Goal: Task Accomplishment & Management: Manage account settings

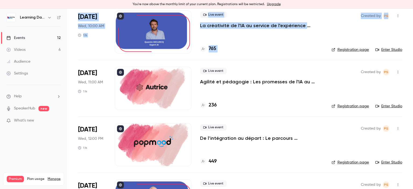
drag, startPoint x: 413, startPoint y: 21, endPoint x: 413, endPoint y: 32, distance: 10.5
click at [413, 32] on main "Search for videos or events New video Schedule Events Upcoming Past Recurring R…" at bounding box center [240, 99] width 346 height 181
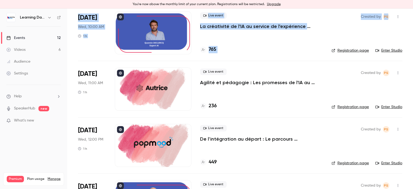
click at [233, 81] on p "Agilité et pédagogie : Les promesses de l'IA au service de l'expérience apprena…" at bounding box center [261, 82] width 123 height 6
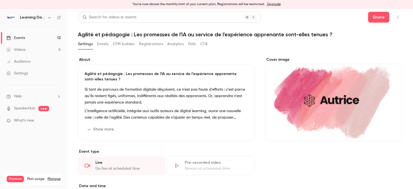
click at [394, 17] on button "button" at bounding box center [398, 17] width 9 height 9
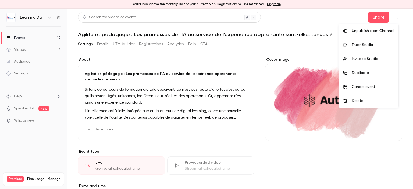
click at [366, 59] on div "Invite to Studio" at bounding box center [373, 58] width 43 height 5
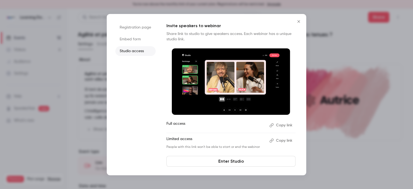
click at [284, 124] on button "Copy link" at bounding box center [282, 125] width 28 height 9
click at [300, 20] on icon "Close" at bounding box center [299, 21] width 2 height 2
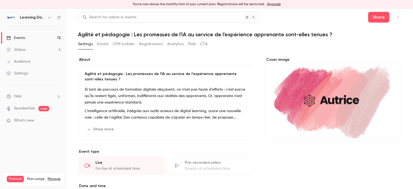
click at [34, 37] on link "Events 12" at bounding box center [33, 38] width 67 height 12
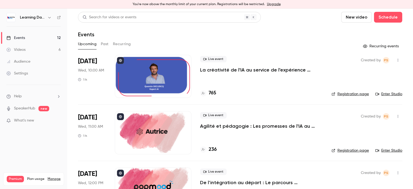
click at [28, 62] on div "Audience" at bounding box center [18, 61] width 24 height 5
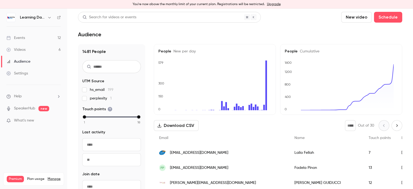
click at [34, 37] on link "Events 12" at bounding box center [33, 38] width 67 height 12
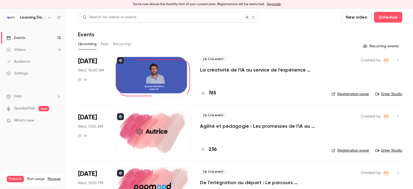
click at [109, 42] on div "Upcoming Past Recurring" at bounding box center [240, 44] width 325 height 9
click at [106, 44] on button "Past" at bounding box center [105, 44] width 8 height 9
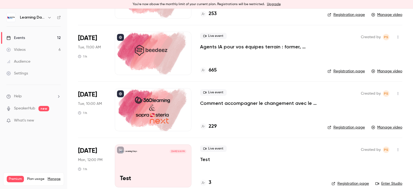
scroll to position [246, 0]
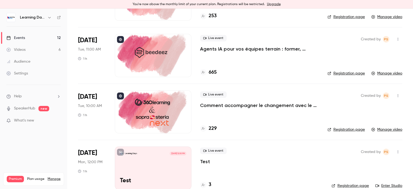
click at [380, 130] on link "Manage video" at bounding box center [387, 129] width 31 height 5
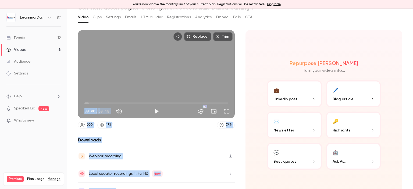
scroll to position [36, 0]
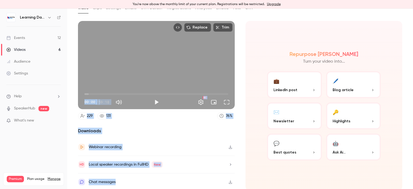
drag, startPoint x: 413, startPoint y: 33, endPoint x: 413, endPoint y: 75, distance: 42.8
click at [413, 75] on main "Search for videos or events Share Comment accompagner le changement avec le ski…" at bounding box center [240, 99] width 346 height 181
click at [398, 94] on div "Repurpose Ai Turn your video into... 💼 LinkedIn post 🖊️ Blog article ✉️ Newslet…" at bounding box center [324, 106] width 157 height 170
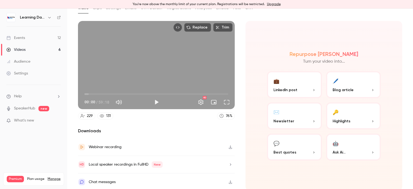
click at [229, 146] on icon "button" at bounding box center [231, 147] width 4 height 4
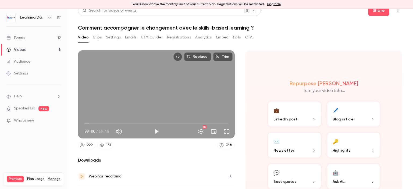
scroll to position [0, 0]
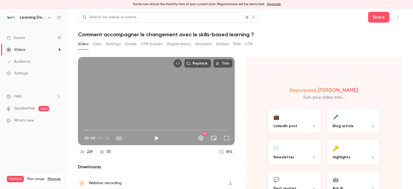
click at [252, 44] on button "CTA" at bounding box center [248, 44] width 7 height 9
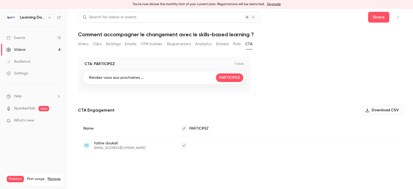
click at [238, 44] on button "Polls" at bounding box center [237, 44] width 8 height 9
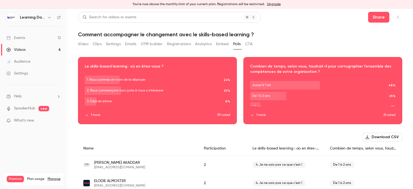
click at [379, 140] on button "Download CSV" at bounding box center [383, 137] width 40 height 9
click at [205, 44] on button "Analytics" at bounding box center [203, 44] width 17 height 9
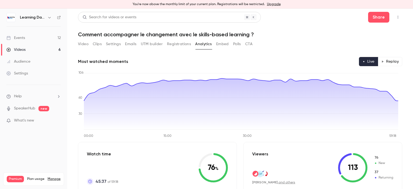
click at [394, 60] on button "Replay" at bounding box center [390, 61] width 24 height 9
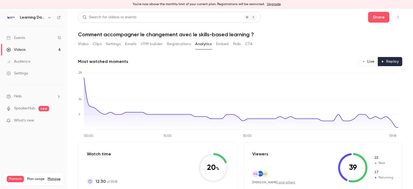
click at [365, 60] on button "Live" at bounding box center [368, 61] width 19 height 9
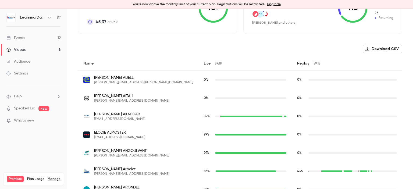
scroll to position [154, 0]
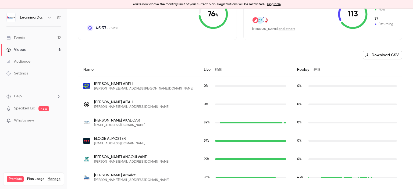
click at [385, 54] on button "Download CSV" at bounding box center [383, 55] width 40 height 9
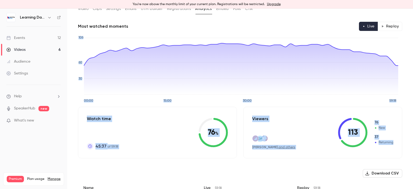
scroll to position [0, 0]
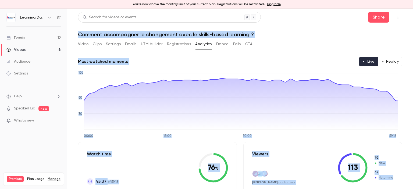
drag, startPoint x: 413, startPoint y: 38, endPoint x: 407, endPoint y: 10, distance: 28.6
click at [407, 10] on main "Search for videos or events Share Comment accompagner le changement avec le ski…" at bounding box center [240, 99] width 346 height 181
click at [176, 45] on button "Registrations" at bounding box center [179, 44] width 24 height 9
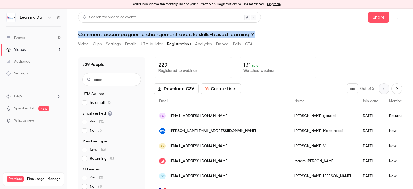
click at [94, 43] on button "Clips" at bounding box center [97, 44] width 9 height 9
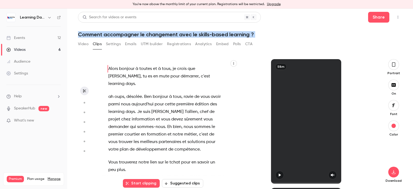
scroll to position [9, 0]
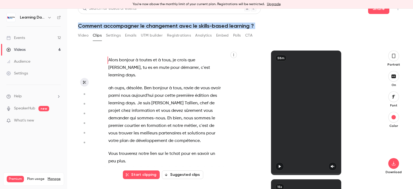
click at [181, 35] on button "Registrations" at bounding box center [179, 35] width 24 height 9
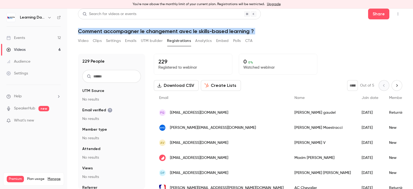
scroll to position [3, 0]
click at [129, 40] on button "Emails" at bounding box center [130, 41] width 11 height 9
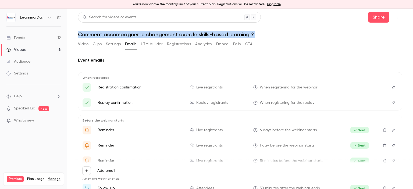
click at [179, 44] on button "Registrations" at bounding box center [179, 44] width 24 height 9
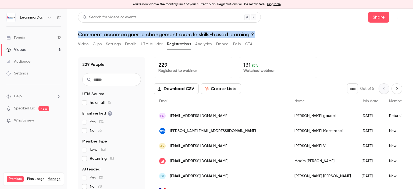
click at [225, 87] on button "Create Lists" at bounding box center [221, 88] width 40 height 11
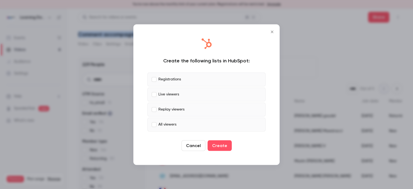
click at [271, 35] on button "Close" at bounding box center [272, 31] width 11 height 11
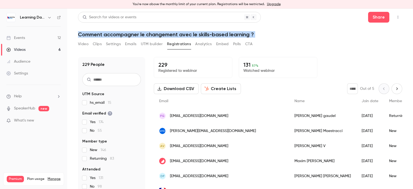
click at [186, 88] on button "Download CSV" at bounding box center [176, 88] width 45 height 11
click at [28, 36] on link "Events 12" at bounding box center [33, 38] width 67 height 12
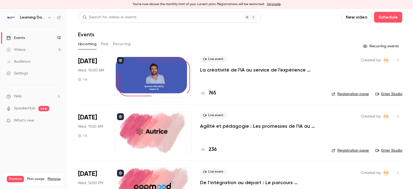
click at [106, 43] on button "Past" at bounding box center [105, 44] width 8 height 9
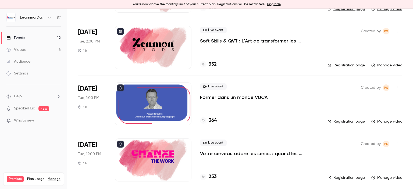
scroll to position [151, 0]
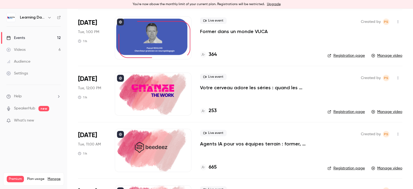
click at [214, 110] on h4 "253" at bounding box center [213, 110] width 8 height 7
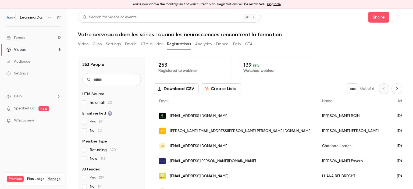
click at [181, 88] on button "Download CSV" at bounding box center [176, 88] width 45 height 11
click at [336, 52] on div "253 People UTM Source hs_email 20 Email verified Yes 191 No 62 Member type Retu…" at bounding box center [240, 122] width 325 height 142
click at [239, 46] on button "Polls" at bounding box center [237, 44] width 8 height 9
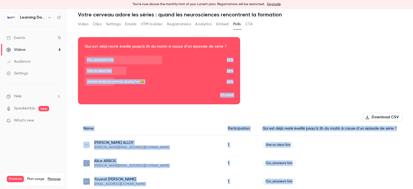
scroll to position [35, 0]
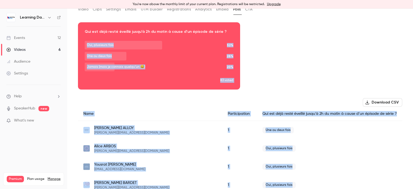
drag, startPoint x: 413, startPoint y: 118, endPoint x: 388, endPoint y: 31, distance: 90.6
click at [388, 31] on main "Search for videos or events Share Votre cerveau adore les séries : quand les ne…" at bounding box center [240, 99] width 346 height 181
click at [353, 59] on div "Download image Qui est déjà resté éveillé jusqu’à 2h du matin à cause d’un épis…" at bounding box center [240, 55] width 325 height 67
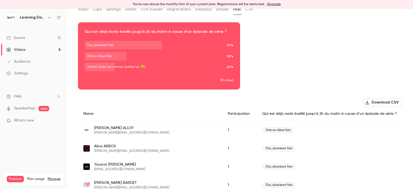
scroll to position [0, 0]
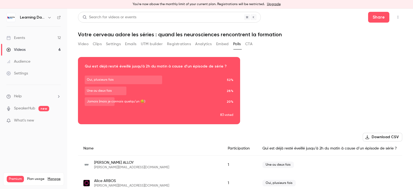
click at [250, 45] on button "CTA" at bounding box center [248, 44] width 7 height 9
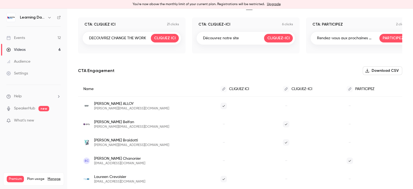
scroll to position [26, 0]
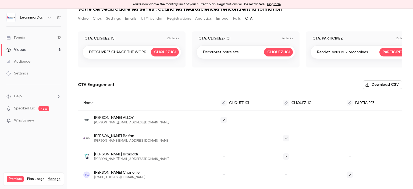
click at [380, 84] on button "Download CSV" at bounding box center [383, 84] width 40 height 9
click at [177, 17] on button "Registrations" at bounding box center [179, 18] width 24 height 9
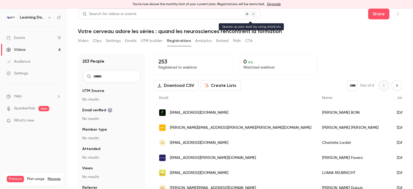
scroll to position [3, 0]
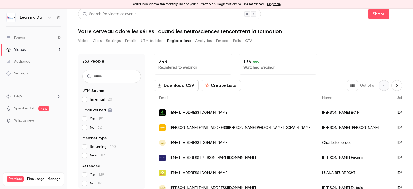
click at [204, 40] on button "Analytics" at bounding box center [203, 41] width 17 height 9
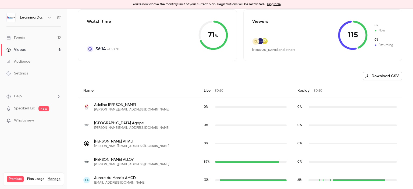
scroll to position [135, 0]
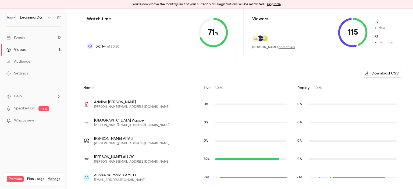
drag, startPoint x: 408, startPoint y: 67, endPoint x: 411, endPoint y: 78, distance: 11.9
click at [411, 78] on main "Search for videos or events Share Votre cerveau adore les séries : quand les ne…" at bounding box center [240, 99] width 346 height 181
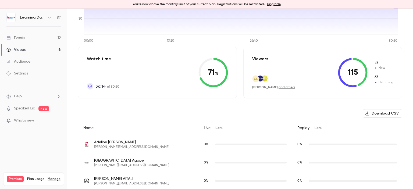
scroll to position [100, 0]
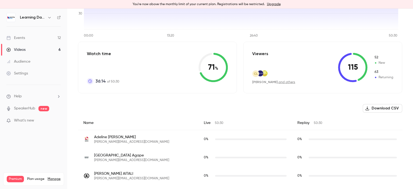
click at [378, 107] on button "Download CSV" at bounding box center [383, 108] width 40 height 9
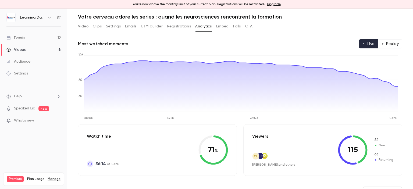
scroll to position [17, 0]
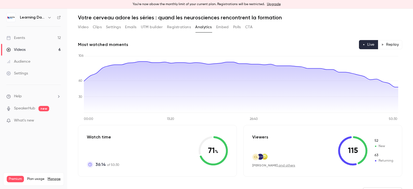
click at [390, 41] on button "Replay" at bounding box center [390, 44] width 24 height 9
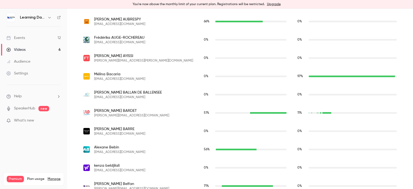
scroll to position [422, 0]
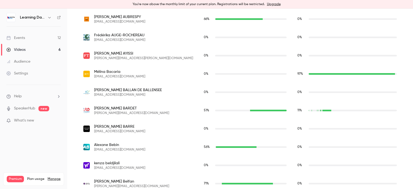
click at [34, 38] on link "Events 12" at bounding box center [33, 38] width 67 height 12
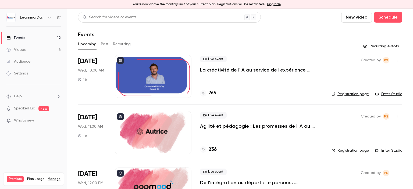
click at [33, 49] on link "Videos 6" at bounding box center [33, 50] width 67 height 12
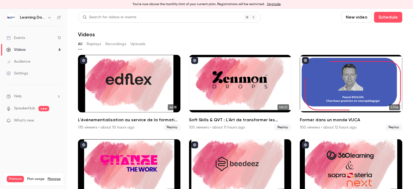
click at [27, 65] on link "Audience" at bounding box center [33, 62] width 67 height 12
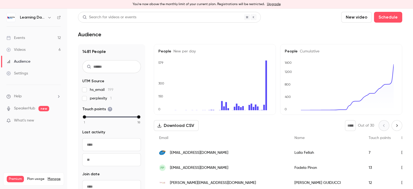
click at [31, 41] on link "Events 12" at bounding box center [33, 38] width 67 height 12
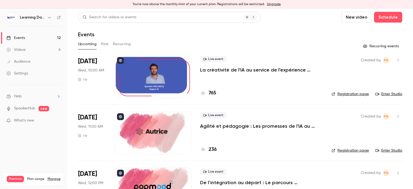
click at [102, 46] on button "Past" at bounding box center [105, 44] width 8 height 9
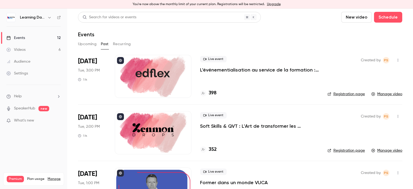
click at [33, 38] on link "Events 12" at bounding box center [33, 38] width 67 height 12
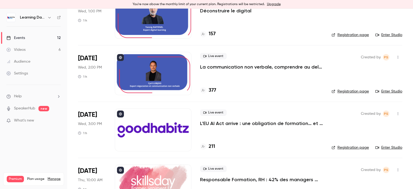
scroll to position [241, 0]
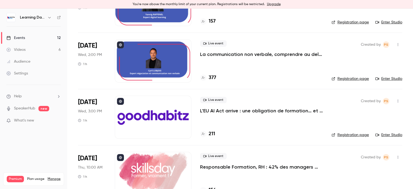
click at [214, 132] on h4 "211" at bounding box center [212, 134] width 6 height 7
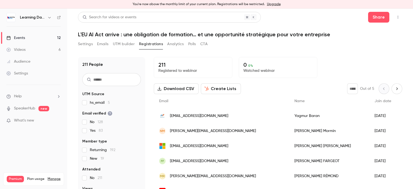
click at [178, 90] on button "Download CSV" at bounding box center [176, 88] width 45 height 11
click at [24, 34] on link "Events 12" at bounding box center [33, 38] width 67 height 12
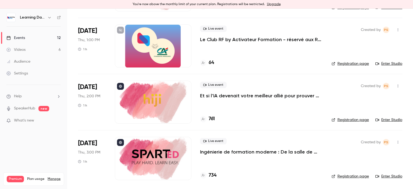
scroll to position [488, 0]
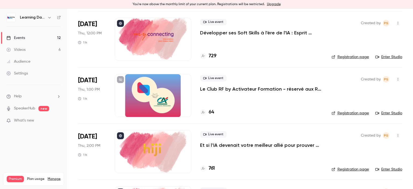
click at [28, 62] on div "Audience" at bounding box center [18, 61] width 24 height 5
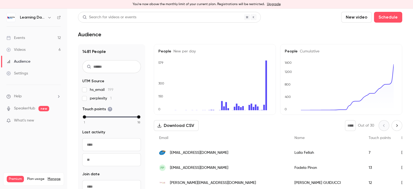
click at [27, 48] on link "Videos 6" at bounding box center [33, 50] width 67 height 12
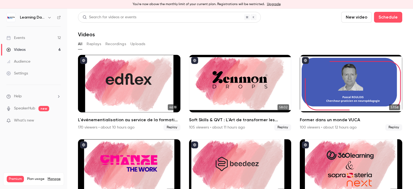
click at [27, 37] on link "Events 12" at bounding box center [33, 38] width 67 height 12
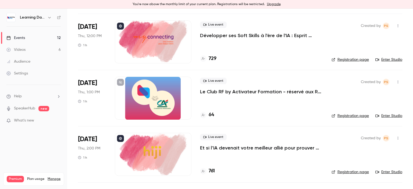
scroll to position [500, 0]
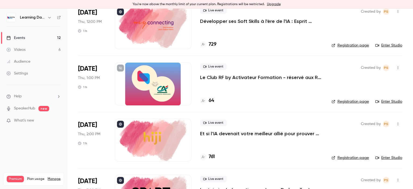
click at [213, 101] on h4 "64" at bounding box center [211, 100] width 5 height 7
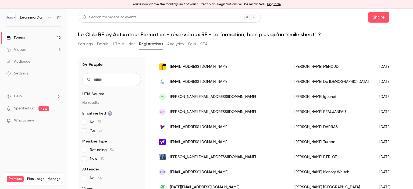
scroll to position [541, 0]
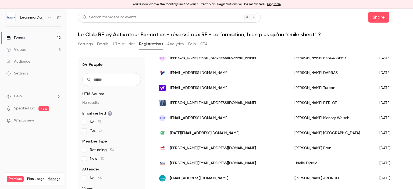
click at [39, 37] on link "Events 12" at bounding box center [33, 38] width 67 height 12
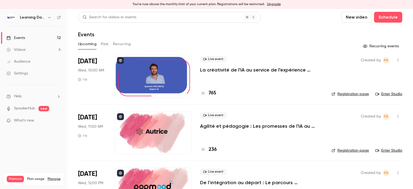
click at [30, 64] on link "Audience" at bounding box center [33, 62] width 67 height 12
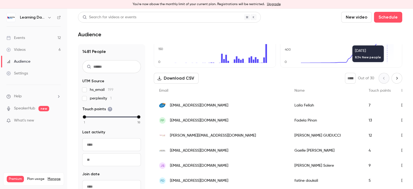
scroll to position [59, 0]
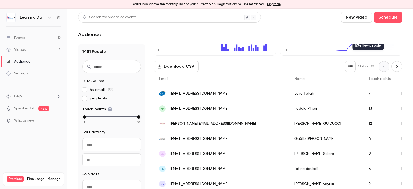
click at [192, 91] on span "[EMAIL_ADDRESS][DOMAIN_NAME]" at bounding box center [199, 94] width 58 height 6
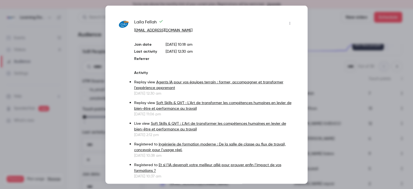
click at [325, 36] on div at bounding box center [206, 94] width 413 height 189
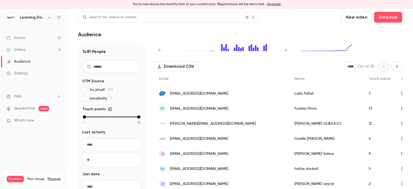
click at [207, 121] on span "[PERSON_NAME][EMAIL_ADDRESS][DOMAIN_NAME]" at bounding box center [213, 124] width 86 height 6
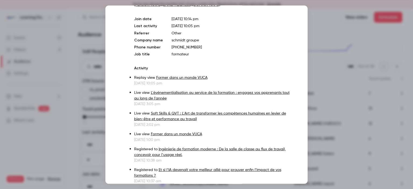
scroll to position [46, 0]
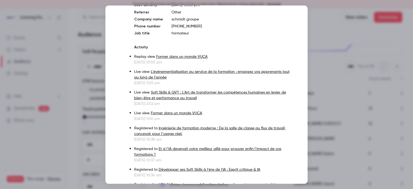
click at [323, 33] on div at bounding box center [206, 94] width 413 height 189
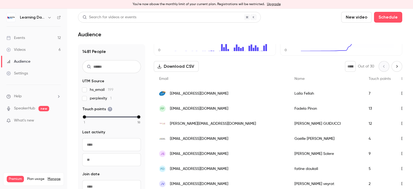
click at [203, 124] on span "[PERSON_NAME][EMAIL_ADDRESS][DOMAIN_NAME]" at bounding box center [213, 124] width 86 height 6
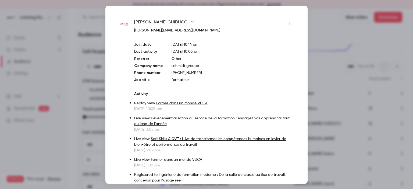
click at [320, 40] on div at bounding box center [206, 94] width 413 height 189
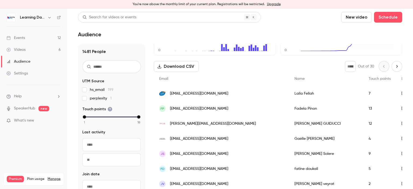
click at [206, 138] on span "[EMAIL_ADDRESS][DOMAIN_NAME]" at bounding box center [199, 139] width 58 height 6
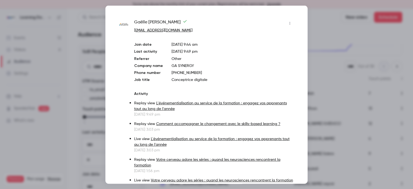
click at [322, 34] on div at bounding box center [206, 94] width 413 height 189
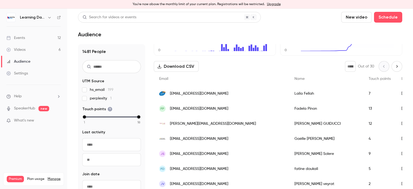
click at [37, 38] on link "Events 12" at bounding box center [33, 38] width 67 height 12
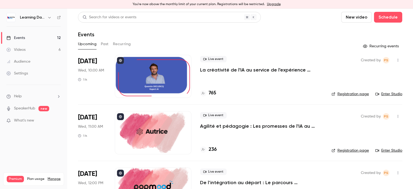
click at [103, 43] on button "Past" at bounding box center [105, 44] width 8 height 9
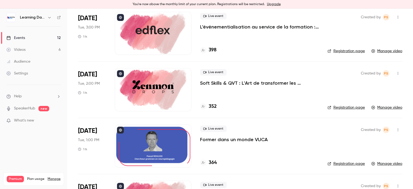
scroll to position [33, 0]
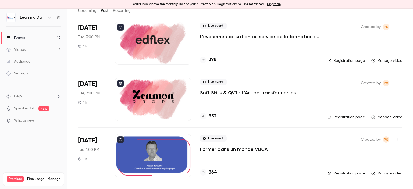
click at [169, 88] on div at bounding box center [153, 99] width 77 height 43
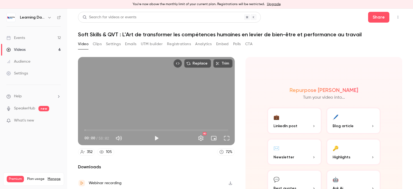
click at [248, 44] on button "CTA" at bounding box center [248, 44] width 7 height 9
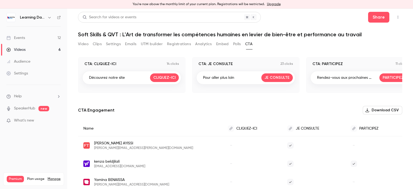
click at [369, 112] on button "Download CSV" at bounding box center [383, 110] width 40 height 9
click at [135, 45] on button "Emails" at bounding box center [130, 44] width 11 height 9
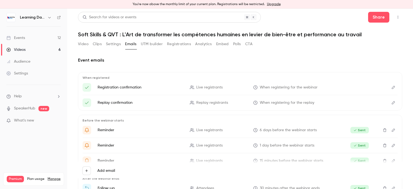
click at [185, 43] on button "Registrations" at bounding box center [179, 44] width 24 height 9
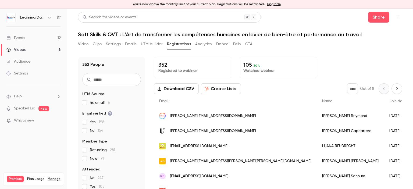
click at [184, 88] on button "Download CSV" at bounding box center [176, 88] width 45 height 11
click at [215, 115] on span "[PERSON_NAME][EMAIL_ADDRESS][DOMAIN_NAME]" at bounding box center [213, 116] width 86 height 6
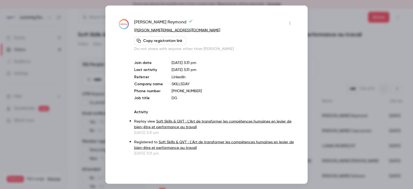
click at [342, 68] on div at bounding box center [206, 94] width 413 height 189
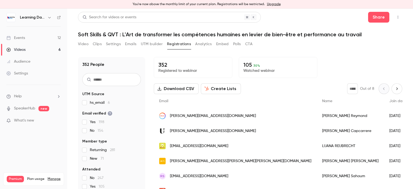
click at [87, 43] on button "Video" at bounding box center [83, 44] width 10 height 9
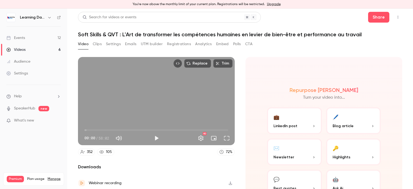
click at [103, 44] on div "Video Clips Settings Emails UTM builder Registrations Analytics Embed Polls CTA" at bounding box center [165, 44] width 175 height 9
click at [99, 45] on button "Clips" at bounding box center [97, 44] width 9 height 9
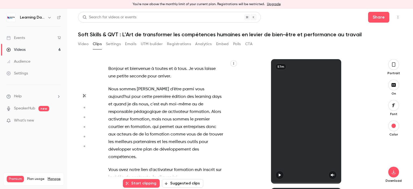
click at [114, 44] on button "Settings" at bounding box center [113, 44] width 15 height 9
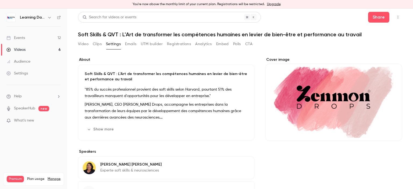
click at [130, 44] on button "Emails" at bounding box center [130, 44] width 11 height 9
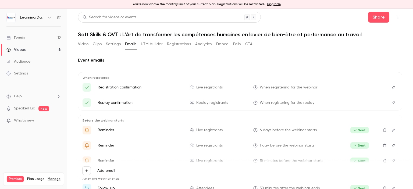
click at [176, 46] on button "Registrations" at bounding box center [179, 44] width 24 height 9
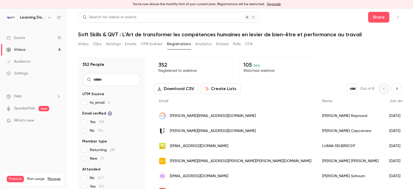
click at [206, 43] on button "Analytics" at bounding box center [203, 44] width 17 height 9
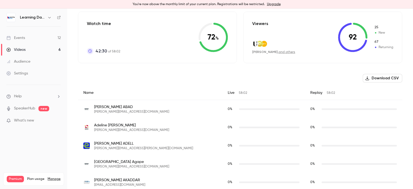
scroll to position [115, 0]
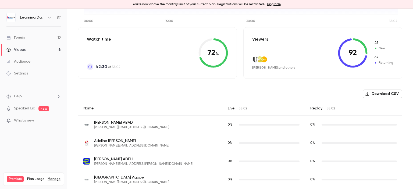
click at [379, 93] on button "Download CSV" at bounding box center [383, 94] width 40 height 9
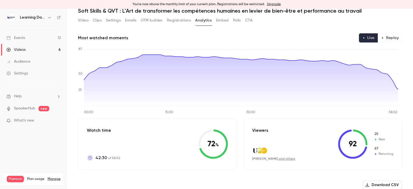
scroll to position [0, 0]
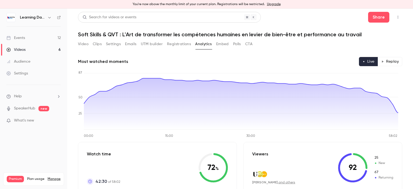
click at [391, 58] on button "Replay" at bounding box center [390, 61] width 24 height 9
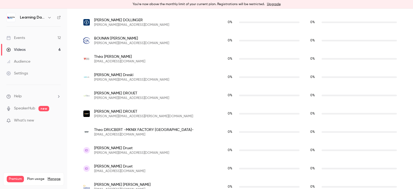
scroll to position [2366, 0]
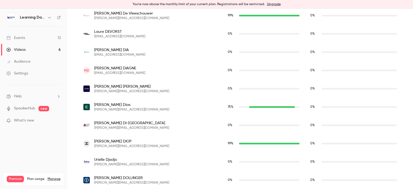
drag, startPoint x: 413, startPoint y: 134, endPoint x: 413, endPoint y: 200, distance: 65.4
click at [413, 189] on html "You're now above the monthly limit of your current plan. Registrations will be …" at bounding box center [206, 116] width 413 height 232
click at [26, 38] on link "Events 12" at bounding box center [33, 38] width 67 height 12
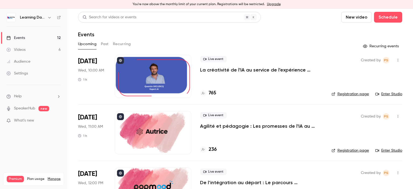
click at [106, 43] on button "Past" at bounding box center [105, 44] width 8 height 9
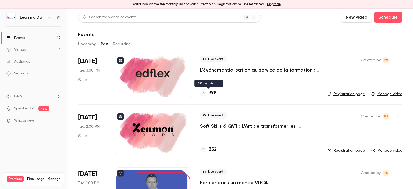
click at [214, 93] on h4 "398" at bounding box center [213, 93] width 8 height 7
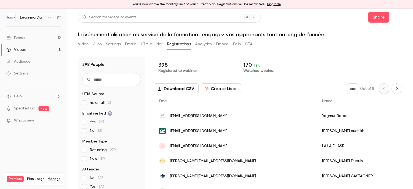
click at [205, 46] on button "Analytics" at bounding box center [203, 44] width 17 height 9
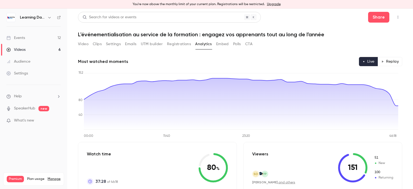
click at [186, 45] on button "Registrations" at bounding box center [179, 44] width 24 height 9
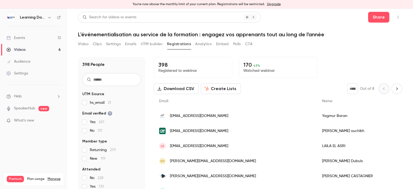
click at [223, 45] on button "Embed" at bounding box center [222, 44] width 13 height 9
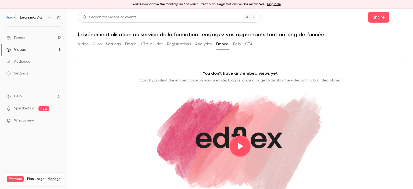
click at [252, 43] on button "CTA" at bounding box center [248, 44] width 7 height 9
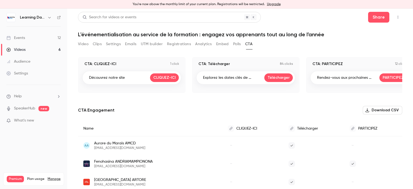
click at [131, 79] on div "Découvrez notre site CLIQUEZ-ICI" at bounding box center [131, 77] width 99 height 13
click at [176, 64] on p "1 click" at bounding box center [174, 64] width 9 height 4
click at [204, 42] on button "Analytics" at bounding box center [203, 44] width 17 height 9
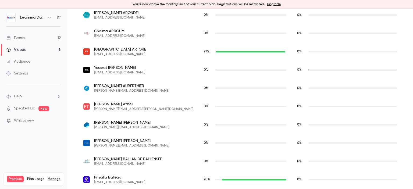
scroll to position [412, 0]
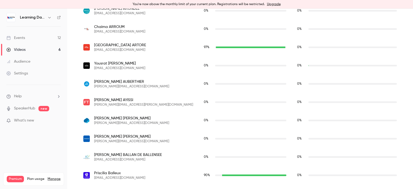
click at [31, 37] on link "Events 12" at bounding box center [33, 38] width 67 height 12
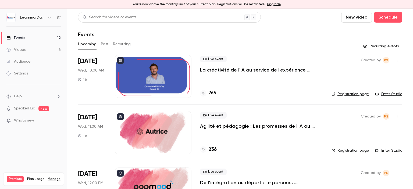
click at [106, 45] on button "Past" at bounding box center [105, 44] width 8 height 9
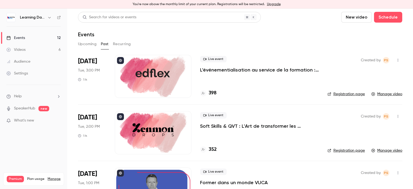
click at [227, 128] on p "Soft Skills & QVT : L'Art de transformer les compétences humaines en levier de …" at bounding box center [259, 126] width 119 height 6
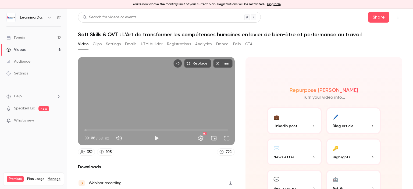
click at [248, 43] on button "CTA" at bounding box center [248, 44] width 7 height 9
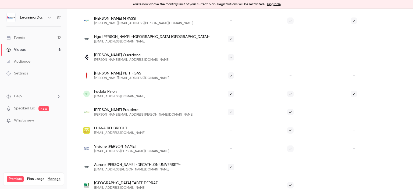
scroll to position [674, 0]
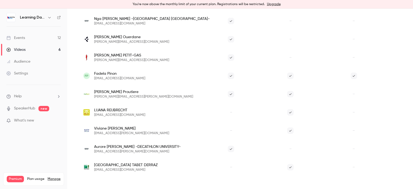
click at [32, 66] on link "Audience" at bounding box center [33, 62] width 67 height 12
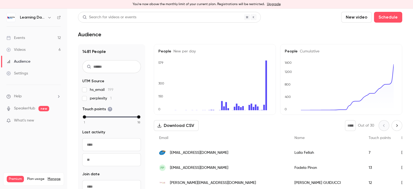
click at [103, 69] on input "text" at bounding box center [111, 66] width 59 height 13
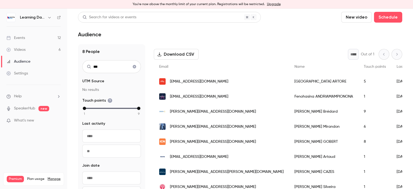
scroll to position [75, 0]
type input "***"
click at [190, 109] on span "[PERSON_NAME][EMAIL_ADDRESS][DOMAIN_NAME]" at bounding box center [213, 112] width 86 height 6
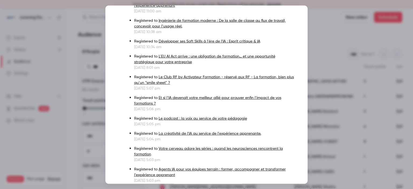
scroll to position [130, 0]
